Goal: Transaction & Acquisition: Subscribe to service/newsletter

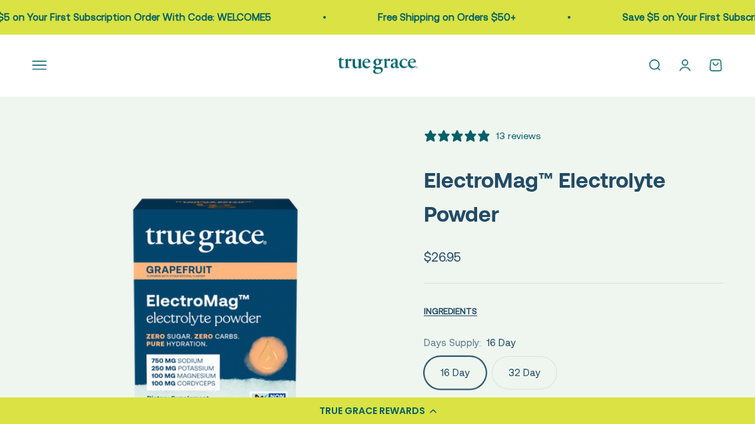
scroll to position [280, 0]
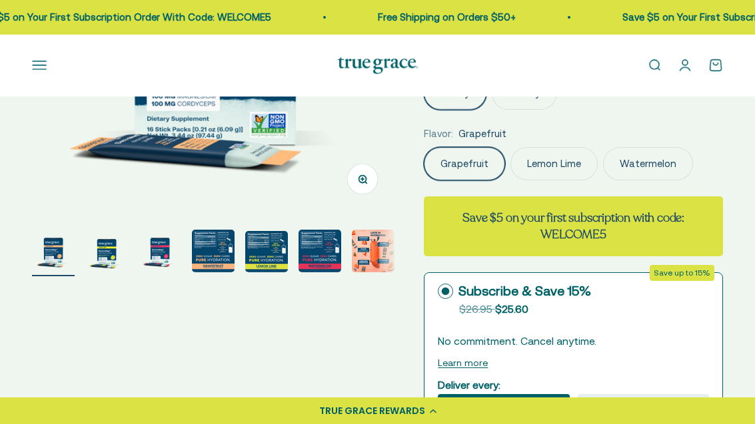
select select "3"
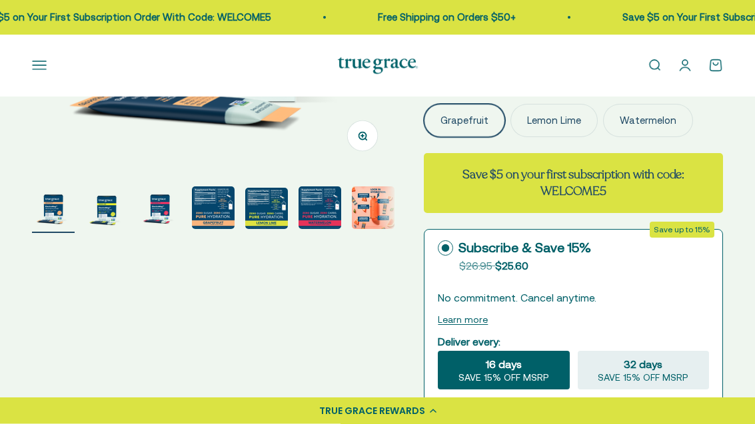
scroll to position [324, 0]
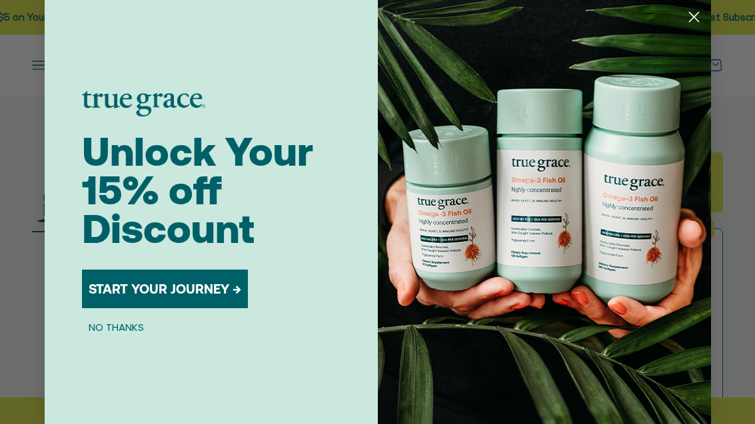
click at [211, 307] on button "START YOUR JOURNEY →" at bounding box center [165, 289] width 166 height 39
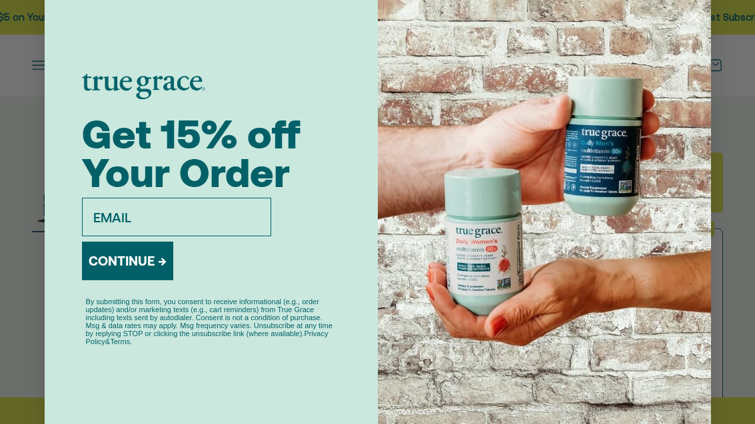
click at [191, 237] on input "email" at bounding box center [176, 217] width 189 height 39
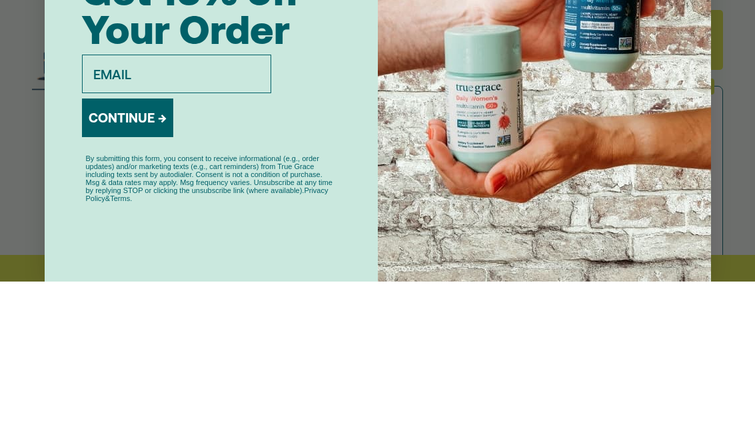
type input "[EMAIL_ADDRESS][DOMAIN_NAME]"
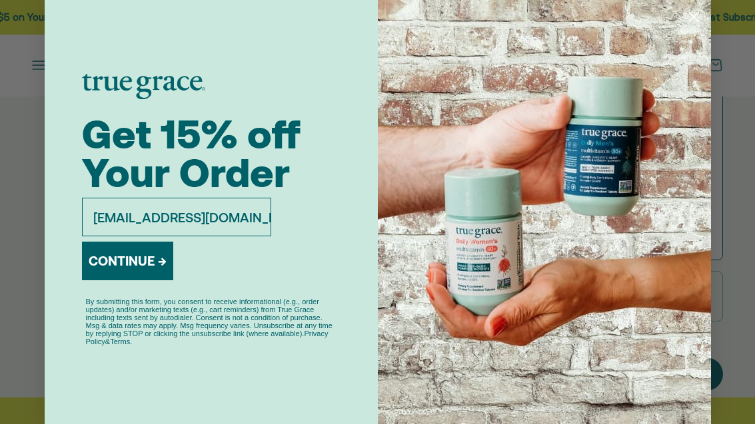
click at [155, 281] on button "CONTINUE →" at bounding box center [127, 261] width 91 height 39
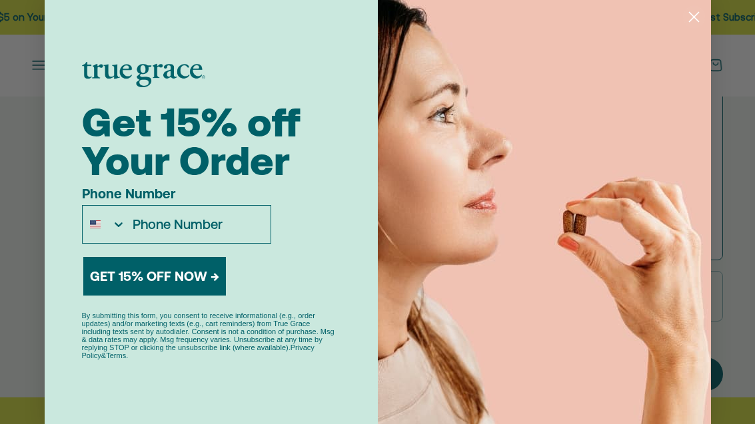
click at [202, 243] on input "Phone Number" at bounding box center [198, 224] width 144 height 37
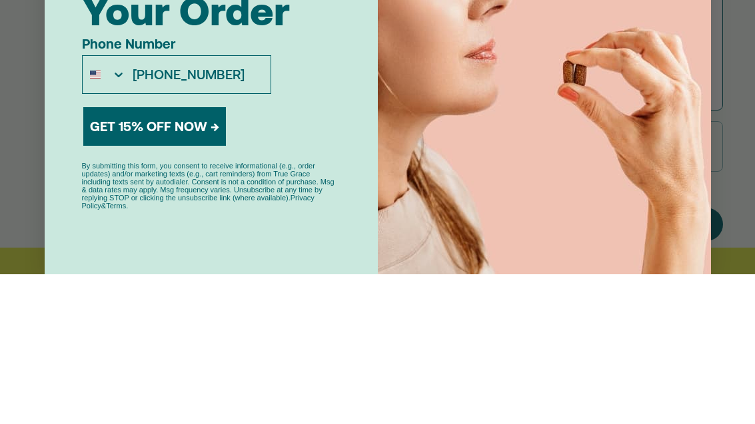
scroll to position [616, 0]
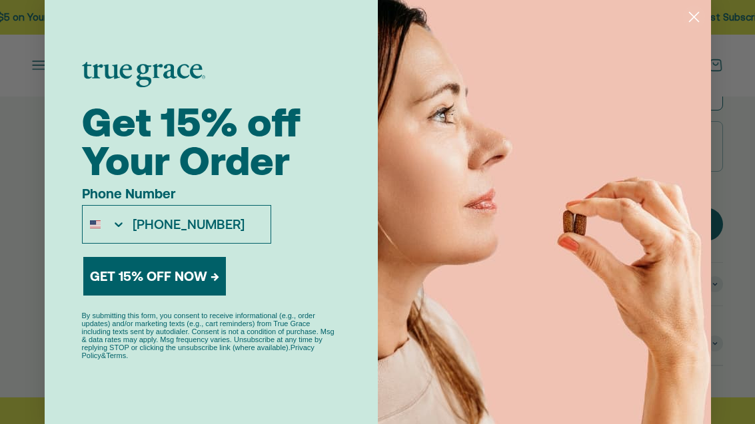
click at [240, 239] on input "715-385-2968" at bounding box center [198, 224] width 144 height 37
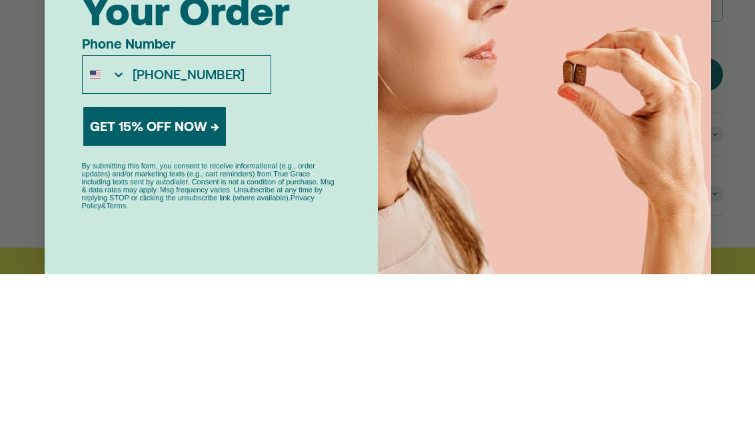
type input "715-605-2061"
click at [193, 257] on button "GET 15% OFF NOW →" at bounding box center [154, 276] width 143 height 39
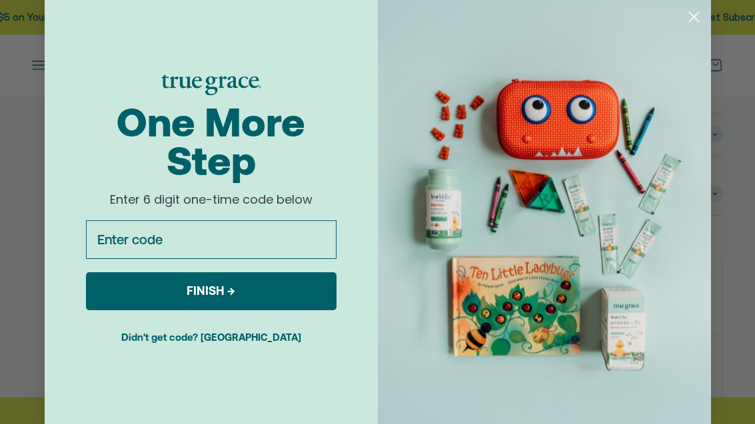
click at [186, 259] on input "Enter code" at bounding box center [211, 240] width 251 height 39
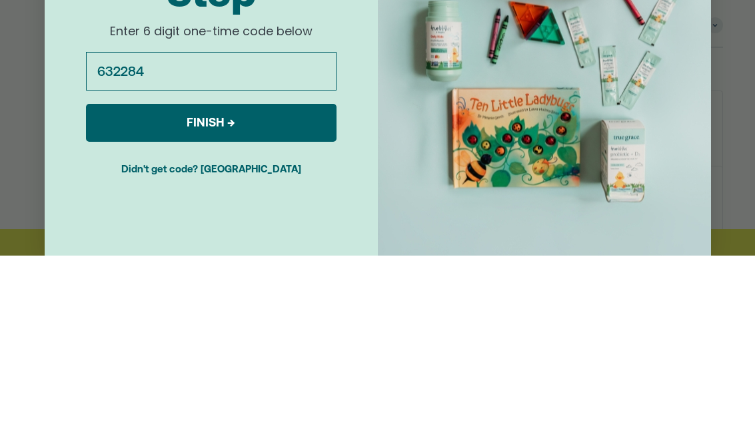
type input "632284"
click at [235, 273] on button "FINISH →" at bounding box center [211, 292] width 251 height 38
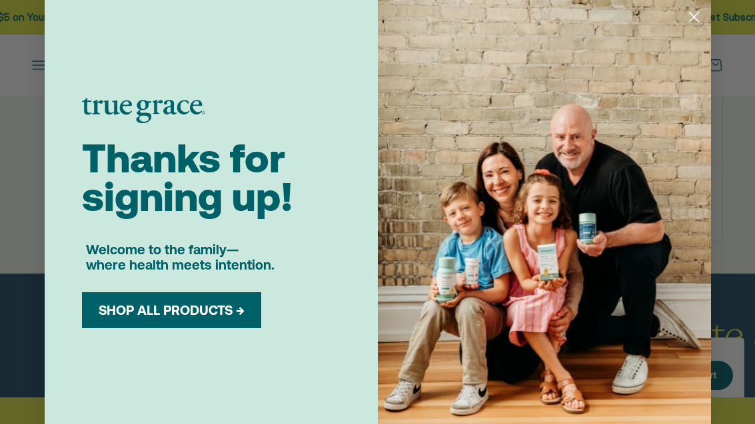
click at [244, 319] on button "SHOP ALL PRODUCTS →" at bounding box center [171, 311] width 159 height 16
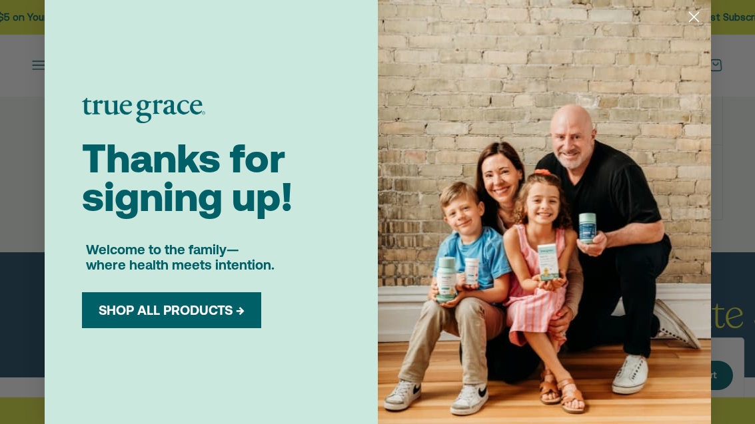
click at [696, 19] on icon "Close dialog" at bounding box center [693, 17] width 9 height 9
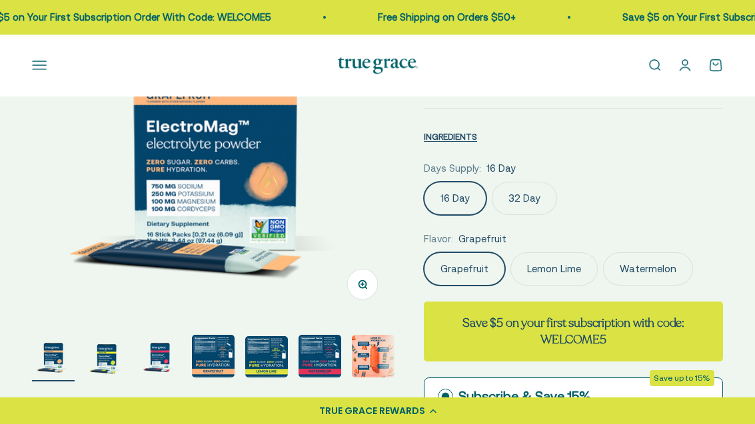
scroll to position [0, 0]
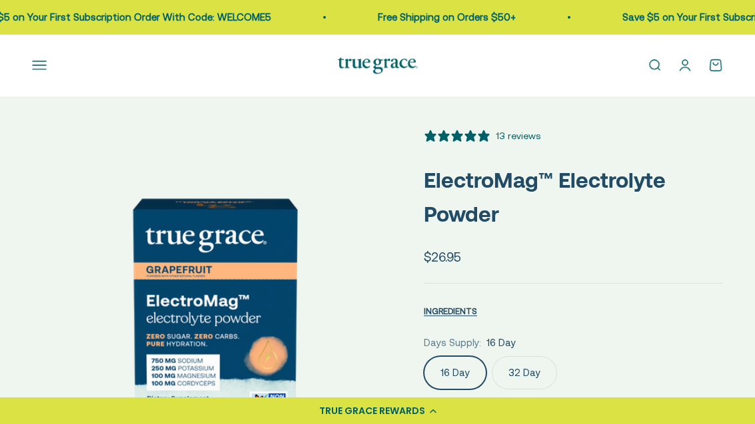
click at [46, 65] on button "Open navigation menu" at bounding box center [39, 65] width 15 height 15
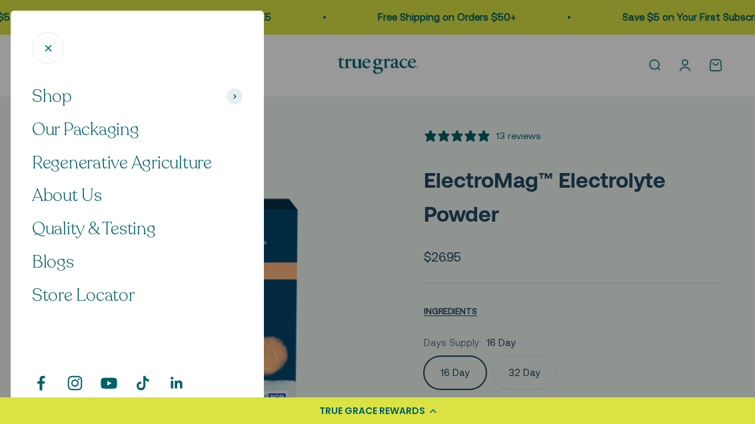
click at [129, 230] on span "Quality & Testing" at bounding box center [94, 228] width 124 height 23
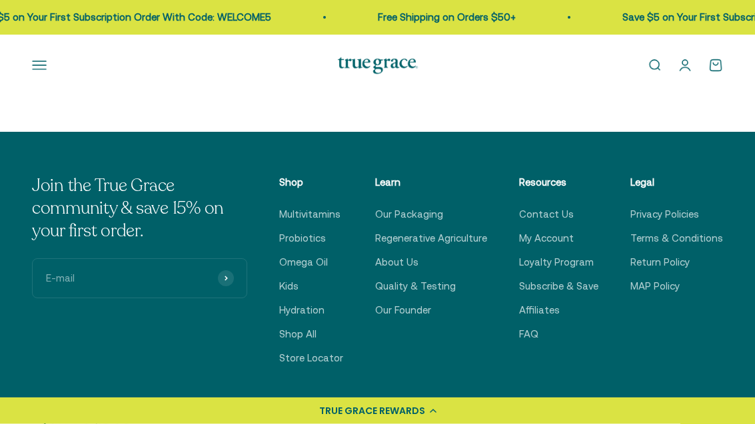
scroll to position [2080, 0]
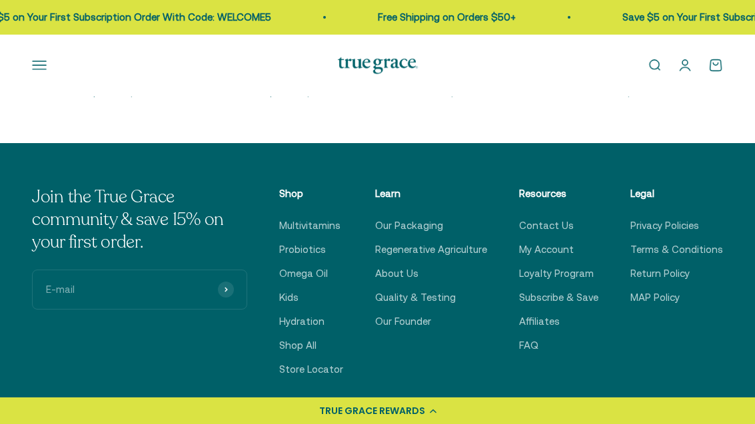
click at [325, 314] on link "Hydration" at bounding box center [301, 322] width 45 height 16
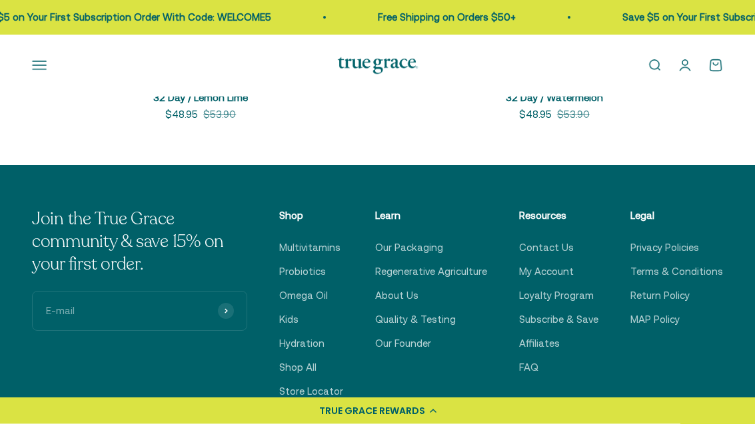
scroll to position [1512, 0]
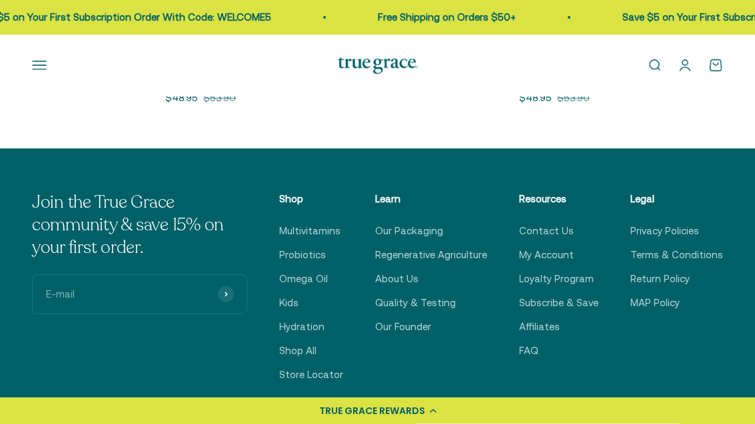
click at [556, 229] on link "Contact Us" at bounding box center [546, 232] width 55 height 16
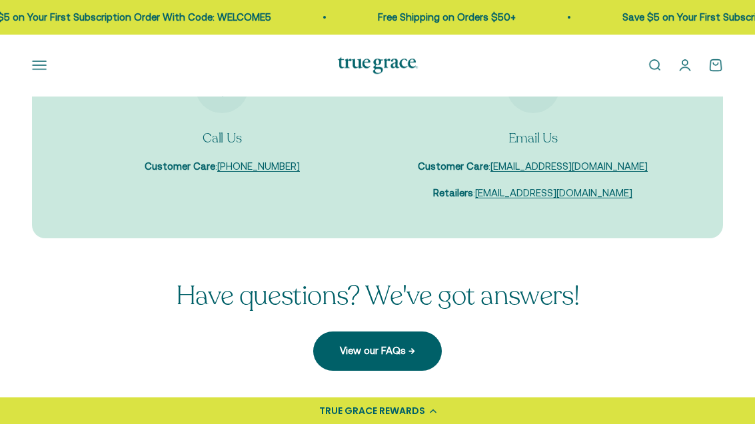
scroll to position [193, 0]
